Goal: Task Accomplishment & Management: Use online tool/utility

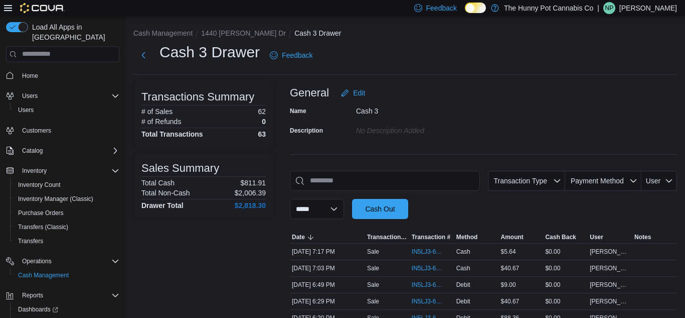
click at [483, 69] on div "Cash 3 Drawer Feedback" at bounding box center [405, 58] width 544 height 33
click at [36, 72] on span "Home" at bounding box center [30, 76] width 16 height 8
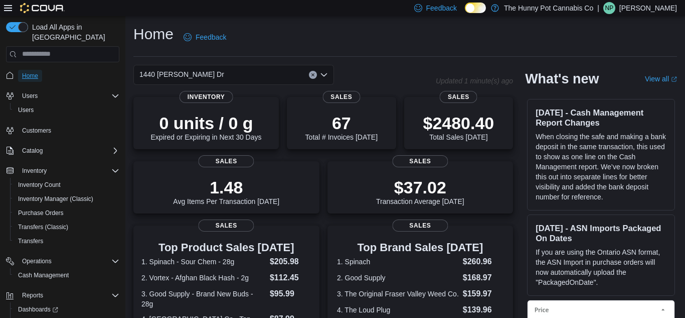
click at [36, 72] on span "Home" at bounding box center [30, 76] width 16 height 8
click at [212, 262] on dt "1. Spinach - Sour Chem - 28g" at bounding box center [203, 260] width 124 height 10
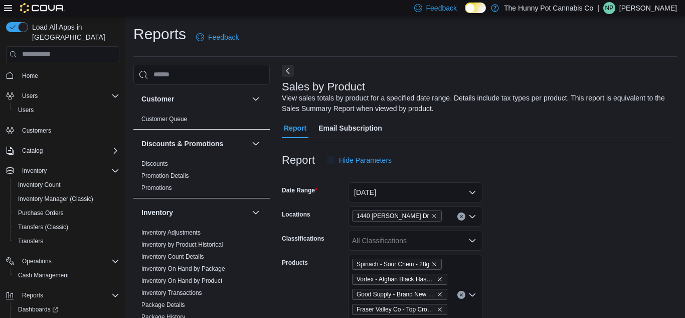
scroll to position [34, 0]
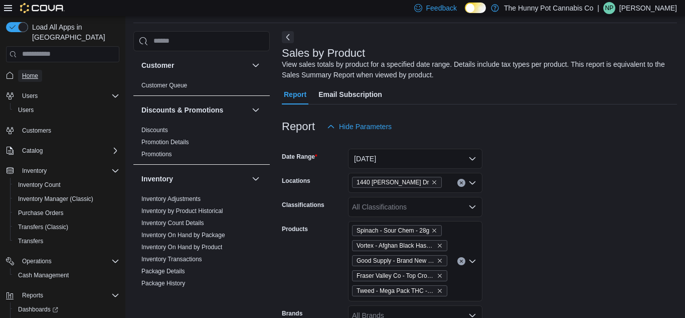
click at [31, 72] on span "Home" at bounding box center [30, 76] width 16 height 8
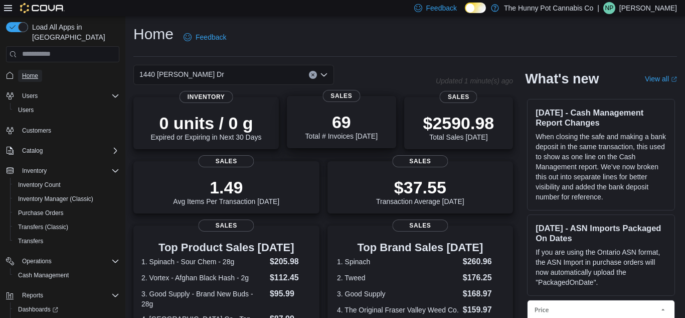
scroll to position [25, 0]
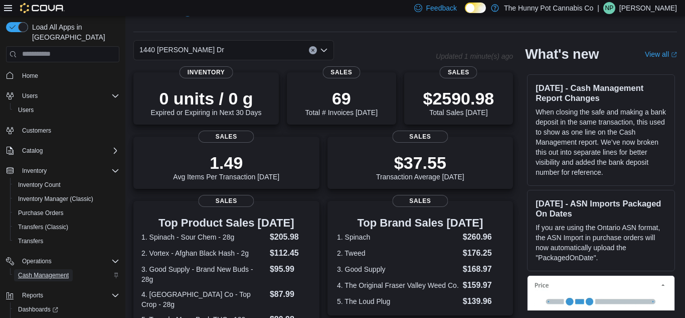
click at [45, 271] on span "Cash Management" at bounding box center [43, 275] width 51 height 8
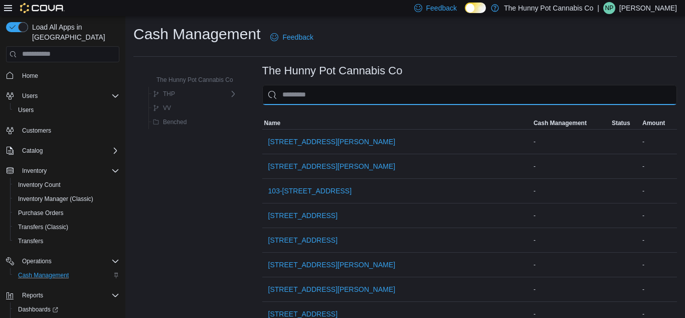
click at [336, 86] on input "This is a search bar. As you type, the results lower in the page will automatic…" at bounding box center [469, 95] width 415 height 20
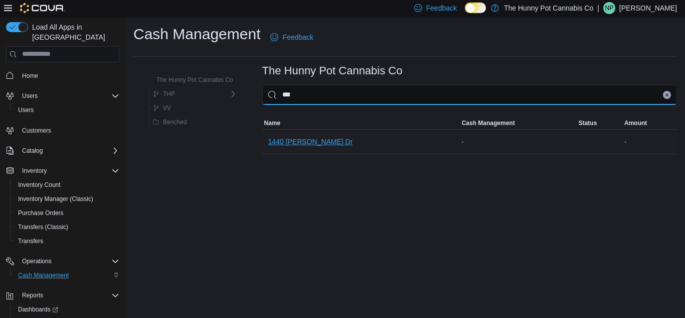
type input "***"
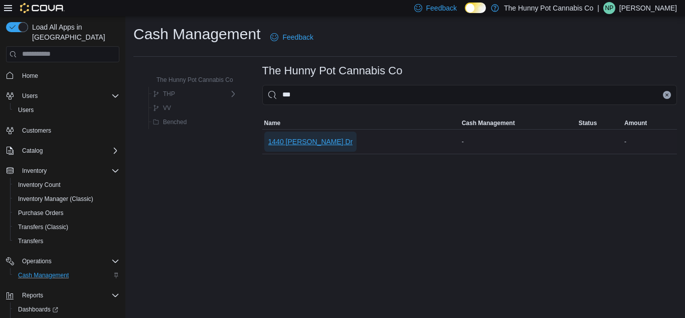
click at [297, 144] on span "1440 [PERSON_NAME] Dr" at bounding box center [310, 141] width 85 height 10
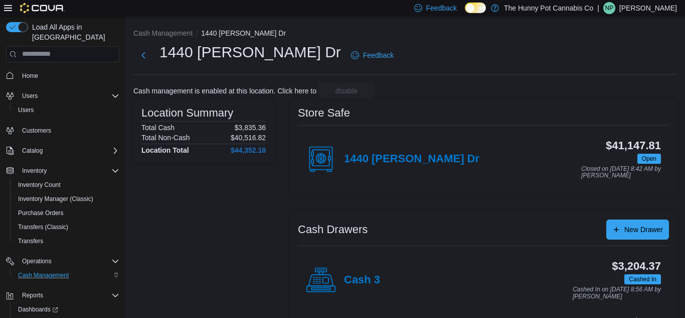
click at [368, 265] on div "Cash 3" at bounding box center [343, 280] width 74 height 30
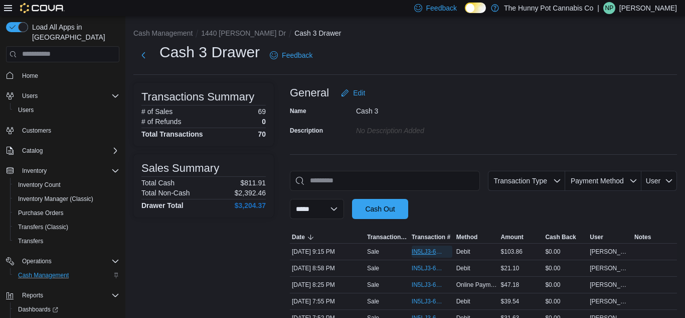
click at [417, 253] on span "IN5LJ3-6159563" at bounding box center [427, 251] width 31 height 8
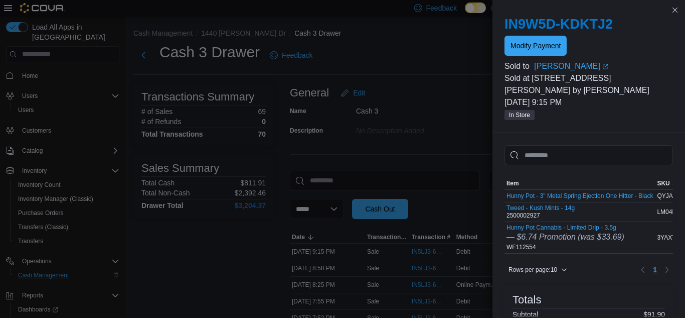
click at [554, 52] on span "Modify Payment" at bounding box center [536, 46] width 50 height 20
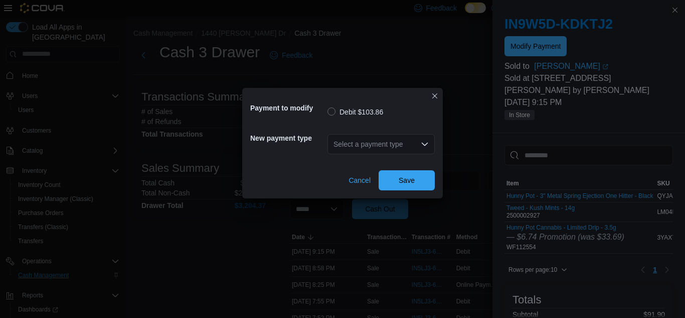
click at [367, 149] on div "Select a payment type" at bounding box center [381, 144] width 107 height 20
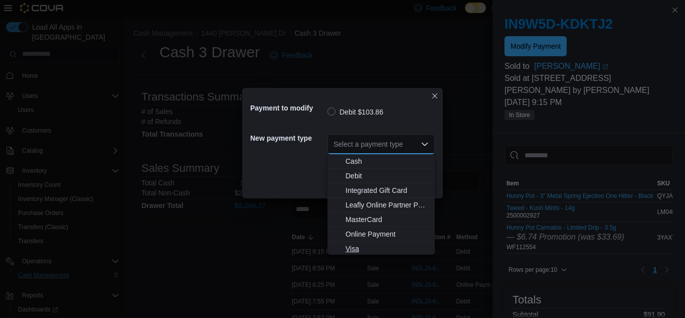
click at [356, 245] on span "Visa" at bounding box center [387, 248] width 83 height 10
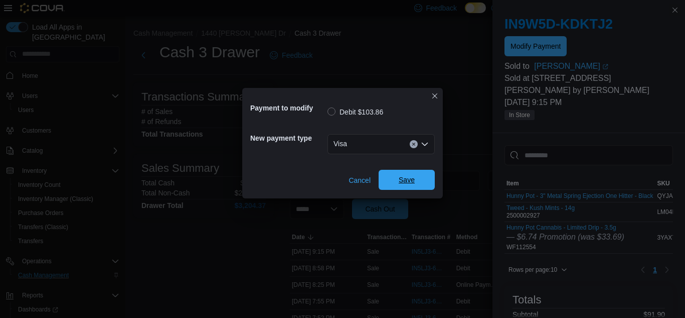
click at [411, 177] on span "Save" at bounding box center [407, 180] width 16 height 10
